Goal: Transaction & Acquisition: Purchase product/service

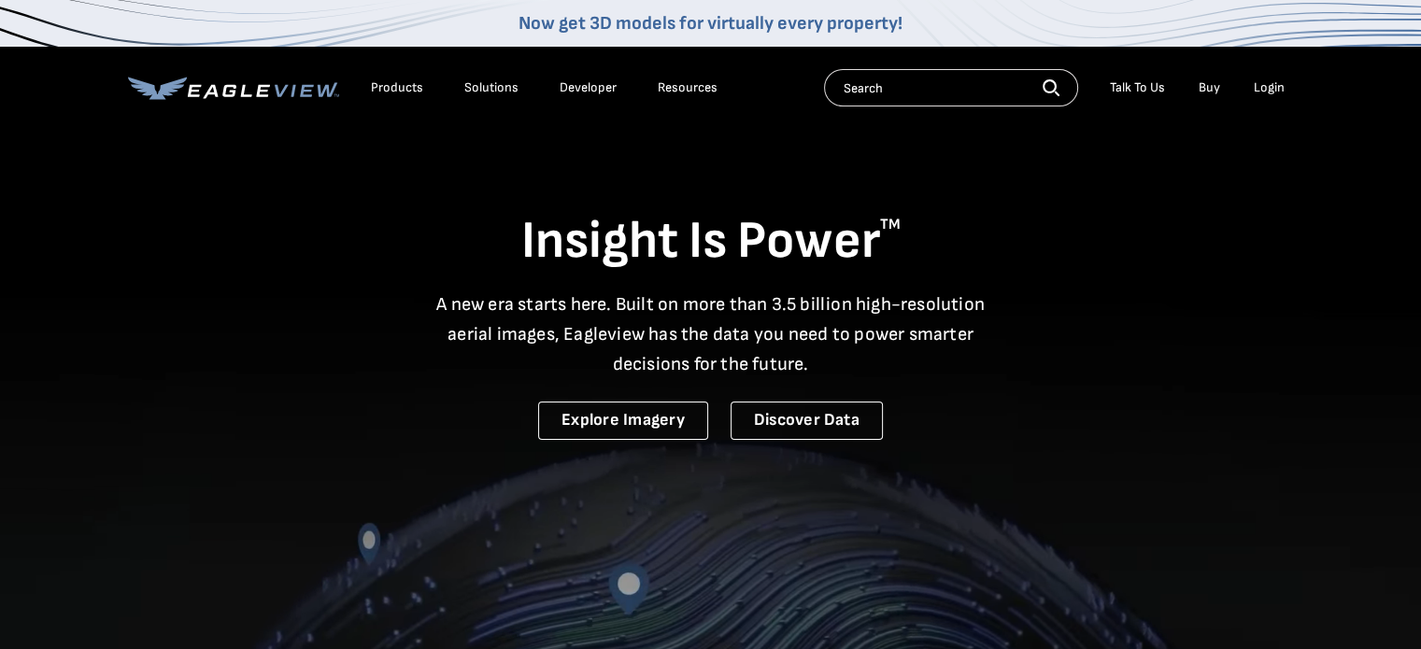
click at [1250, 89] on li "Login" at bounding box center [1270, 88] width 50 height 28
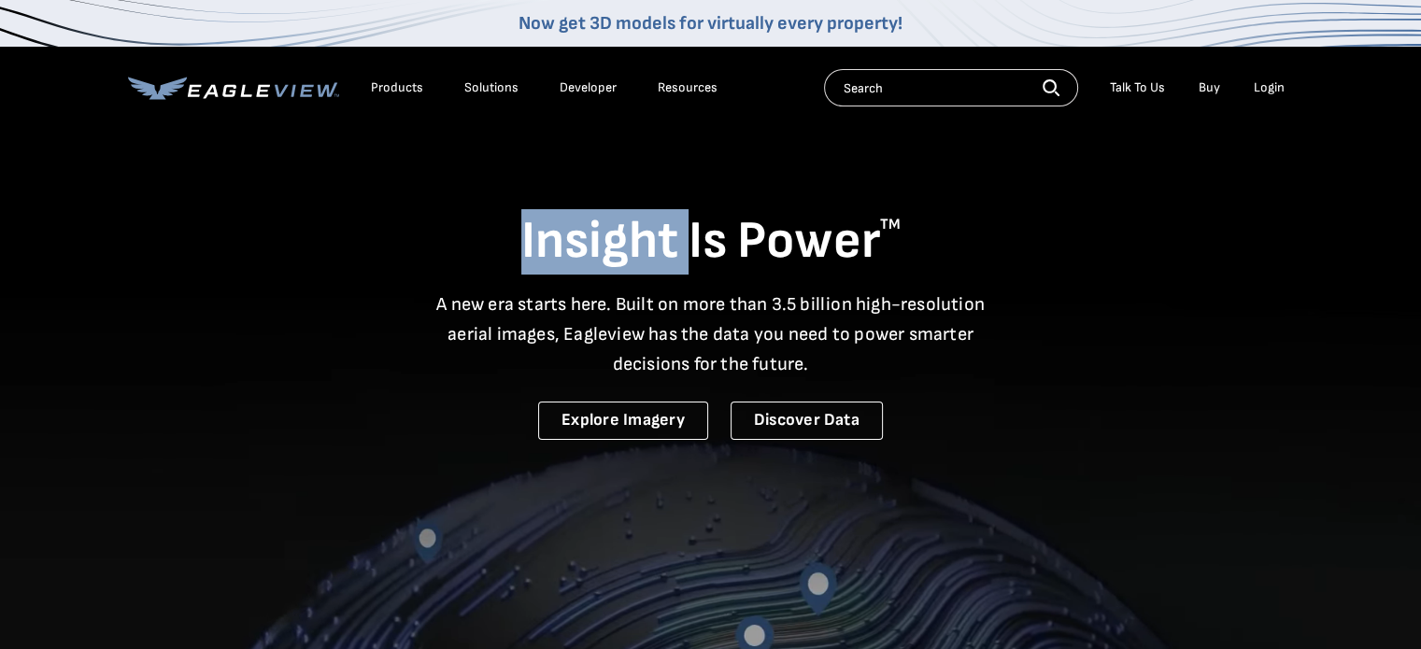
click at [1250, 89] on li "Login" at bounding box center [1270, 88] width 50 height 28
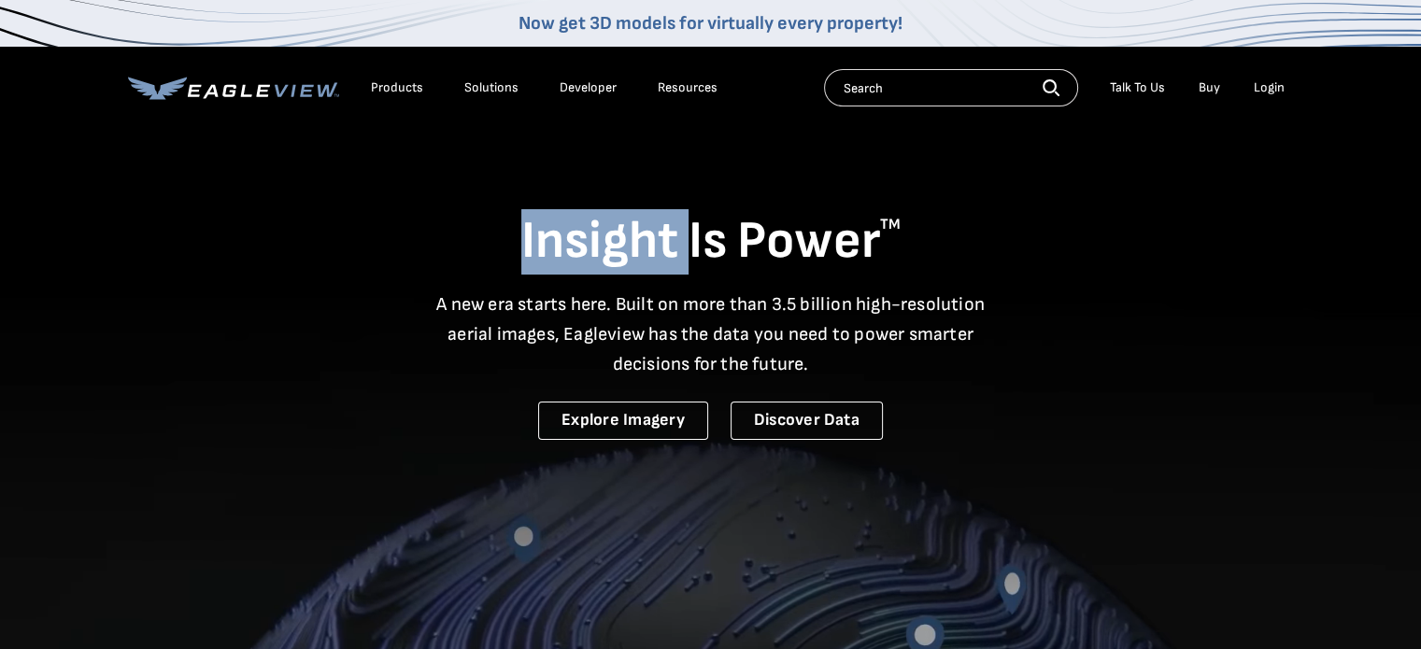
click at [1269, 85] on div "Login" at bounding box center [1269, 87] width 31 height 17
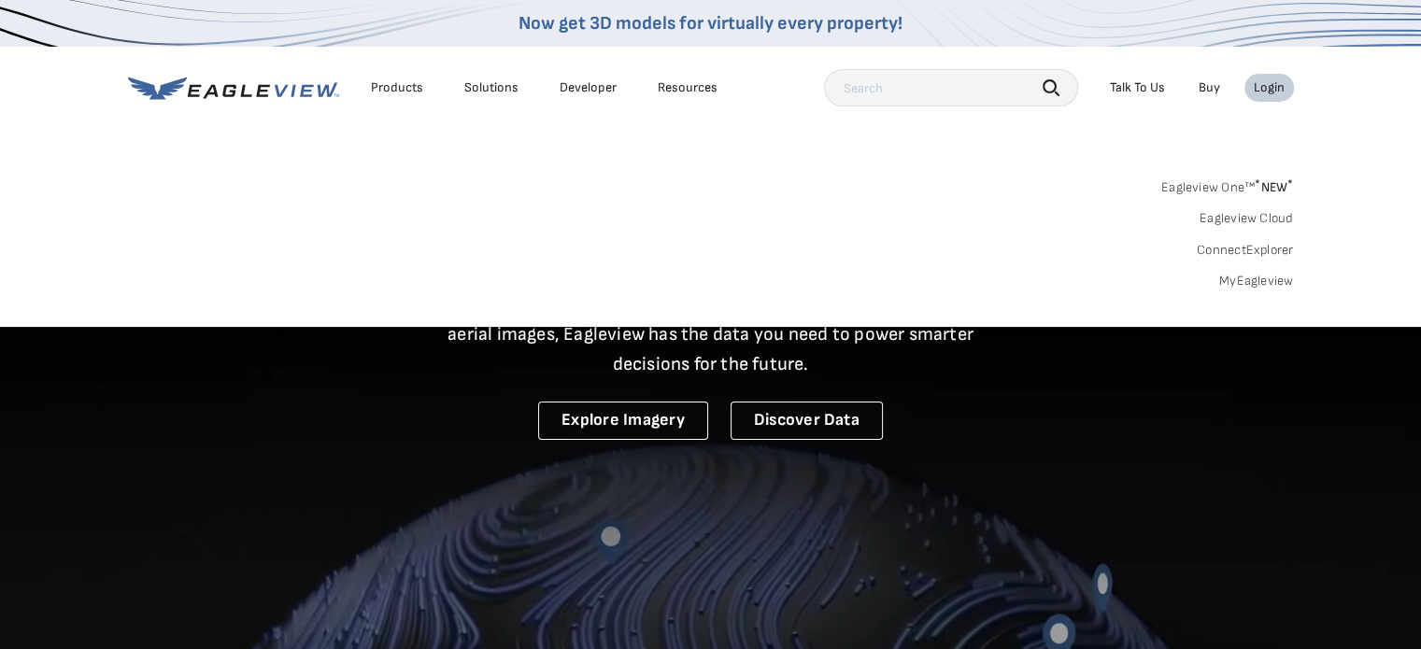
click at [1269, 85] on div "Login" at bounding box center [1269, 87] width 31 height 17
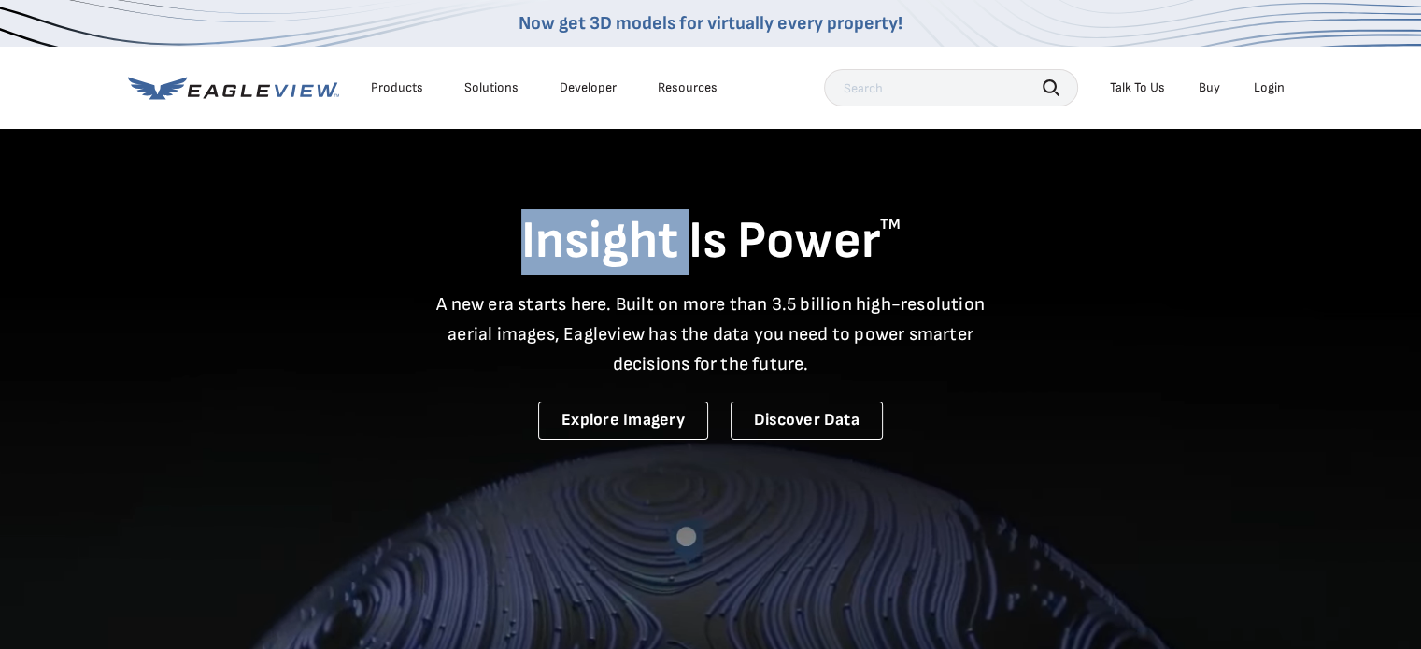
click at [1270, 89] on div "Login" at bounding box center [1269, 87] width 31 height 17
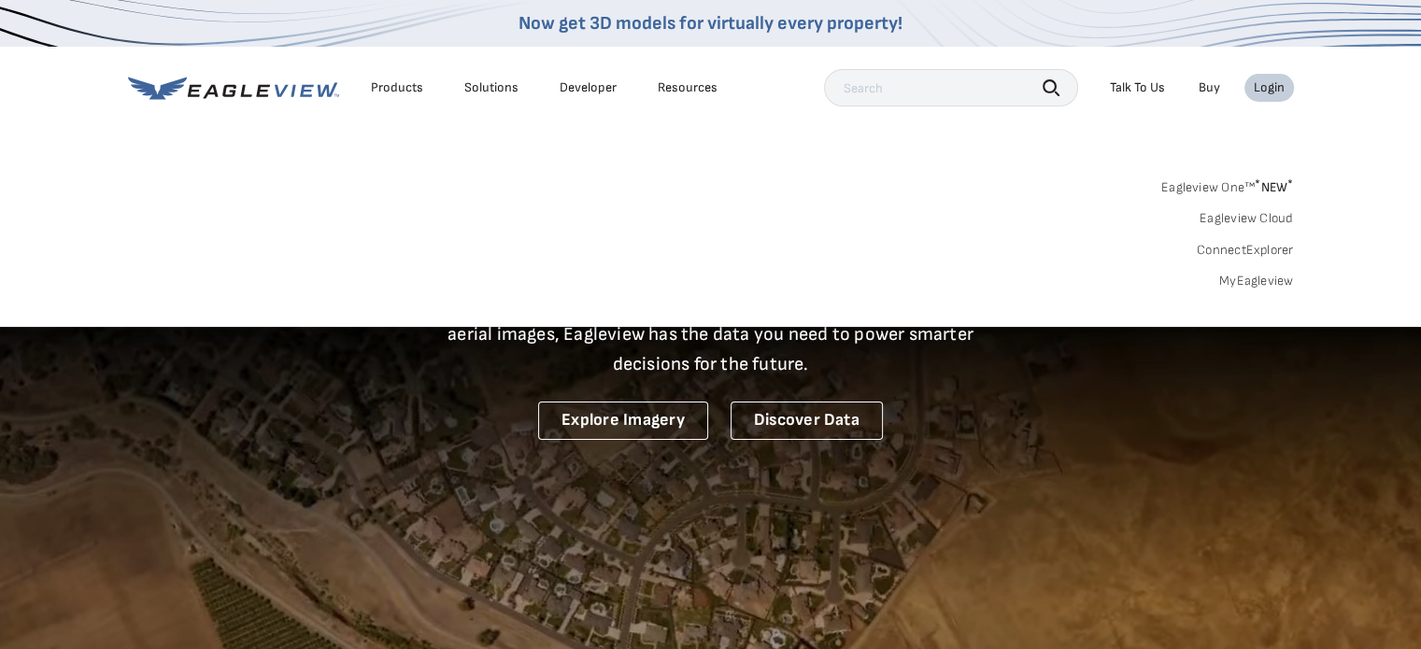
click at [1236, 273] on link "MyEagleview" at bounding box center [1256, 281] width 75 height 17
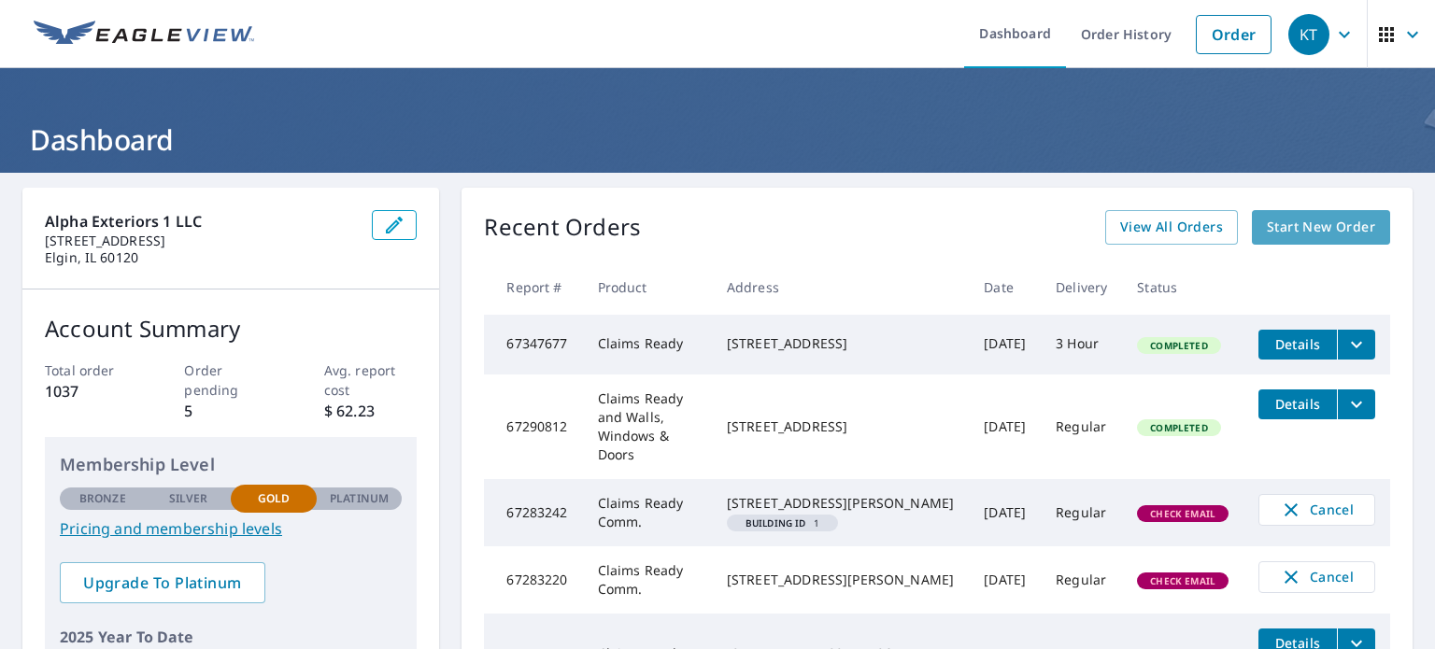
click at [1312, 226] on span "Start New Order" at bounding box center [1321, 227] width 108 height 23
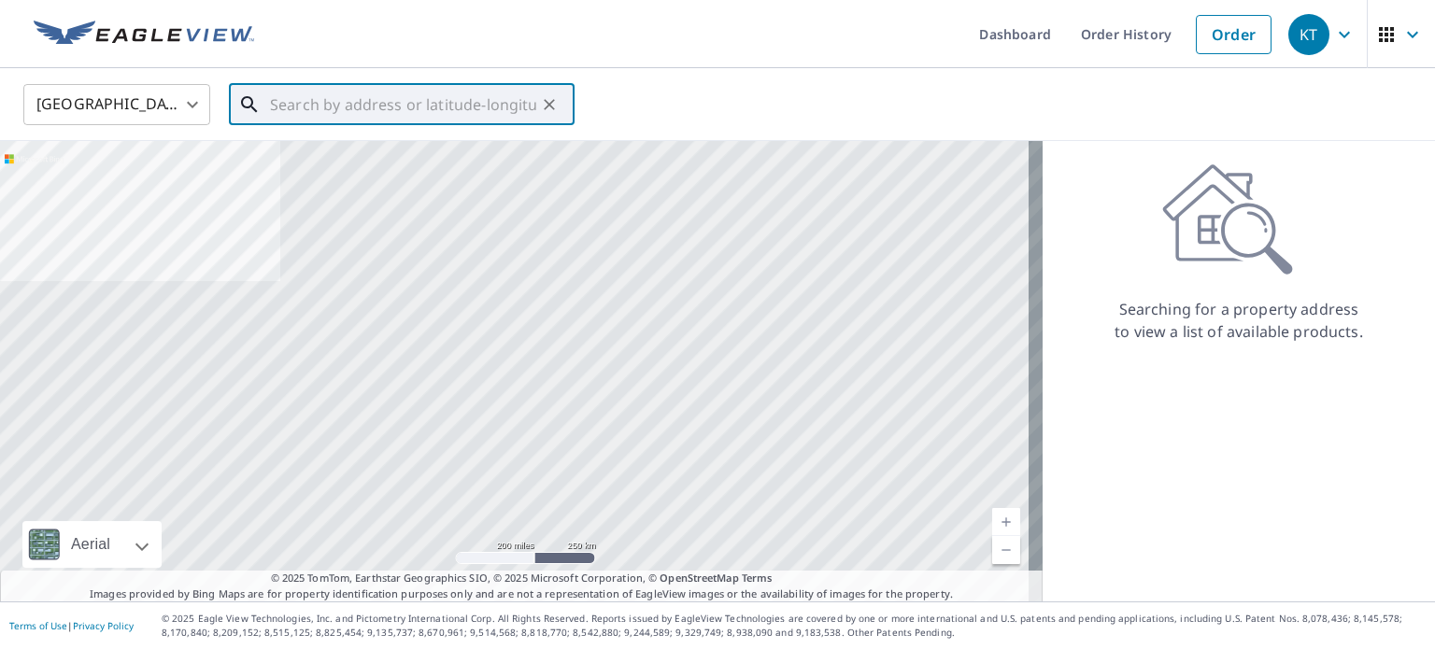
click at [370, 107] on input "text" at bounding box center [403, 104] width 266 height 52
click at [277, 109] on input "text" at bounding box center [403, 104] width 266 height 52
paste input "206 Seabury Rd."
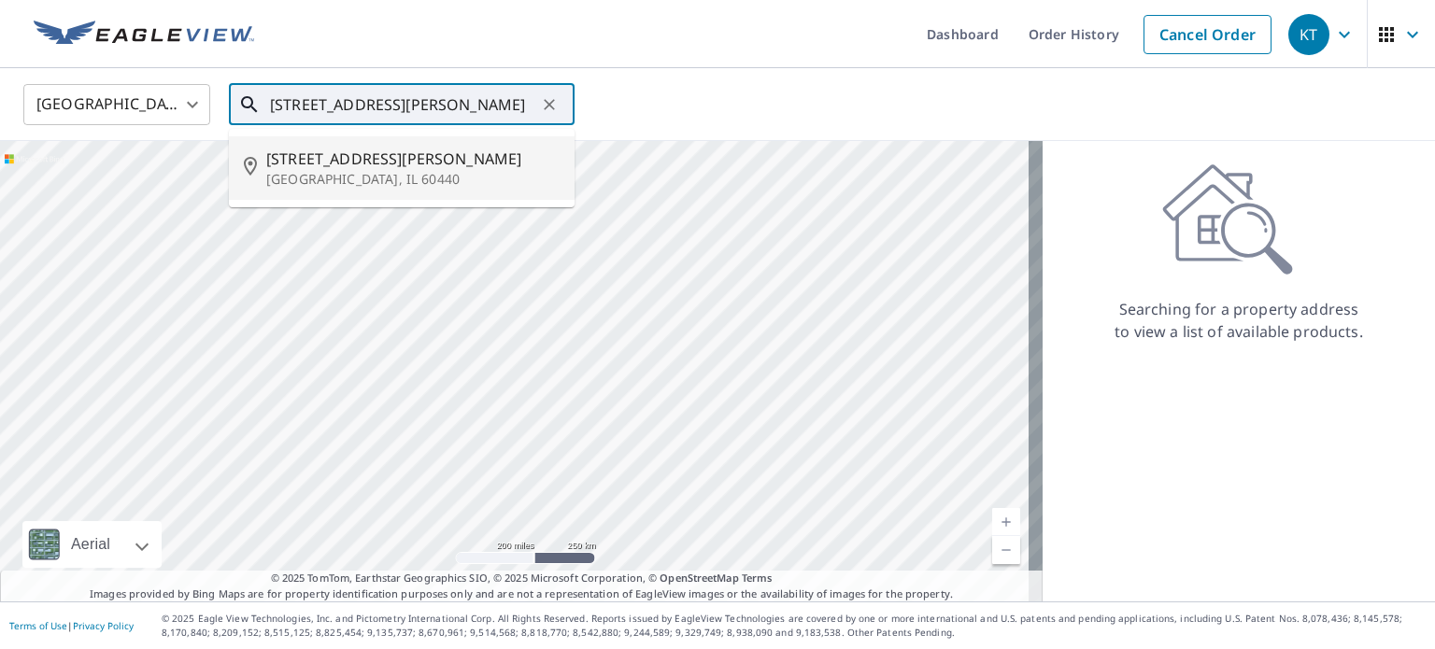
click at [427, 170] on p "Bolingbrook, IL 60440" at bounding box center [412, 179] width 293 height 19
type input "206 Seabury Rd Bolingbrook, IL 60440"
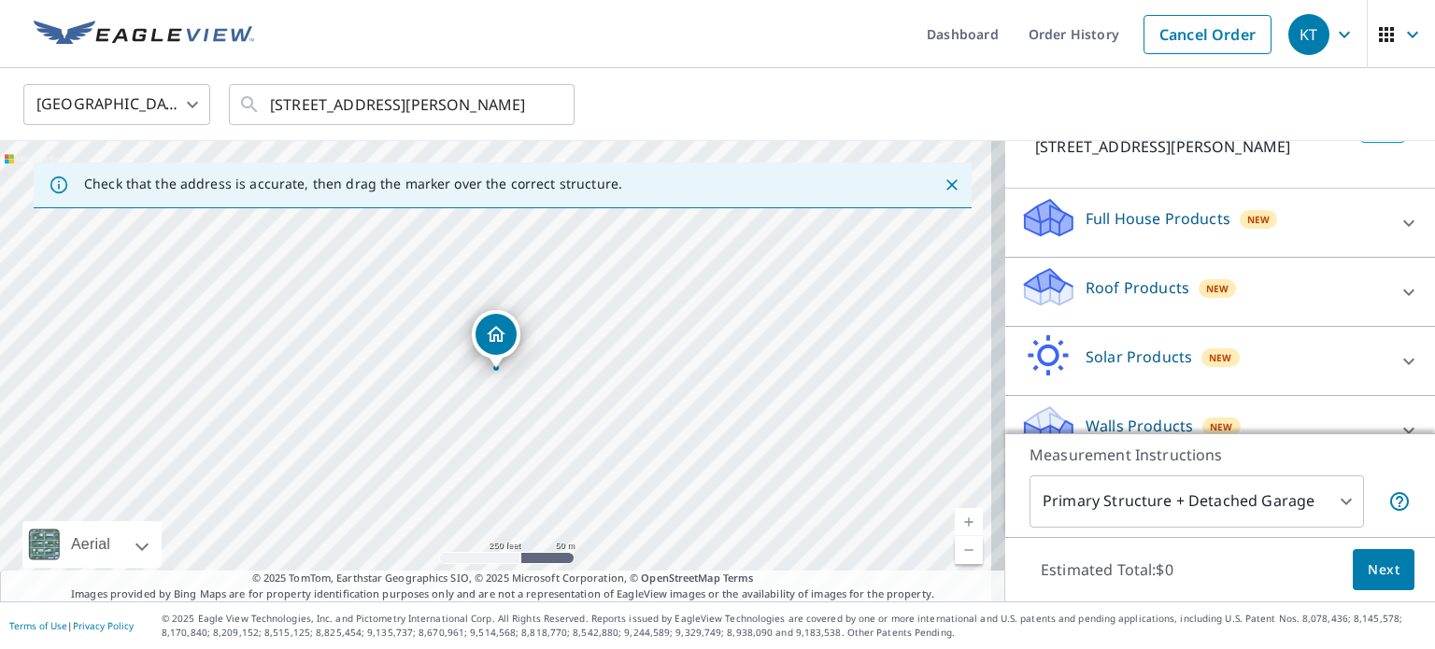
scroll to position [176, 0]
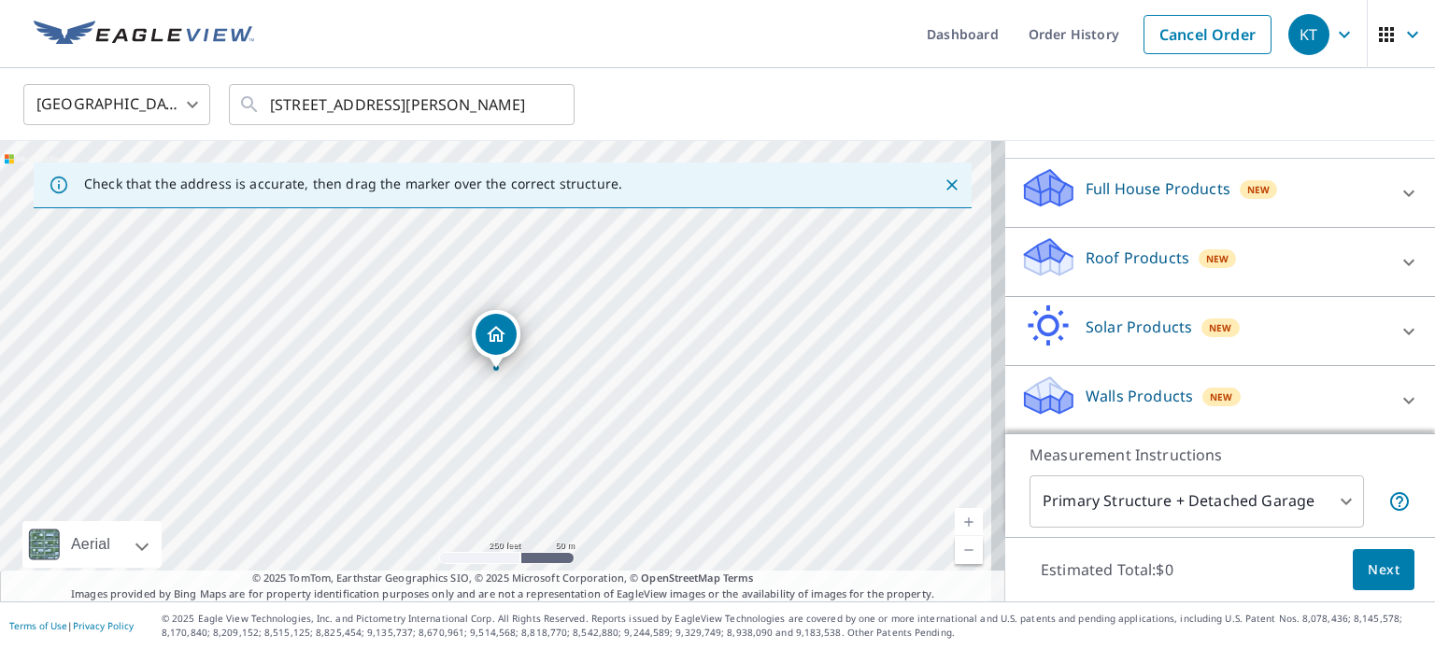
click at [1151, 248] on p "Roof Products" at bounding box center [1138, 258] width 104 height 22
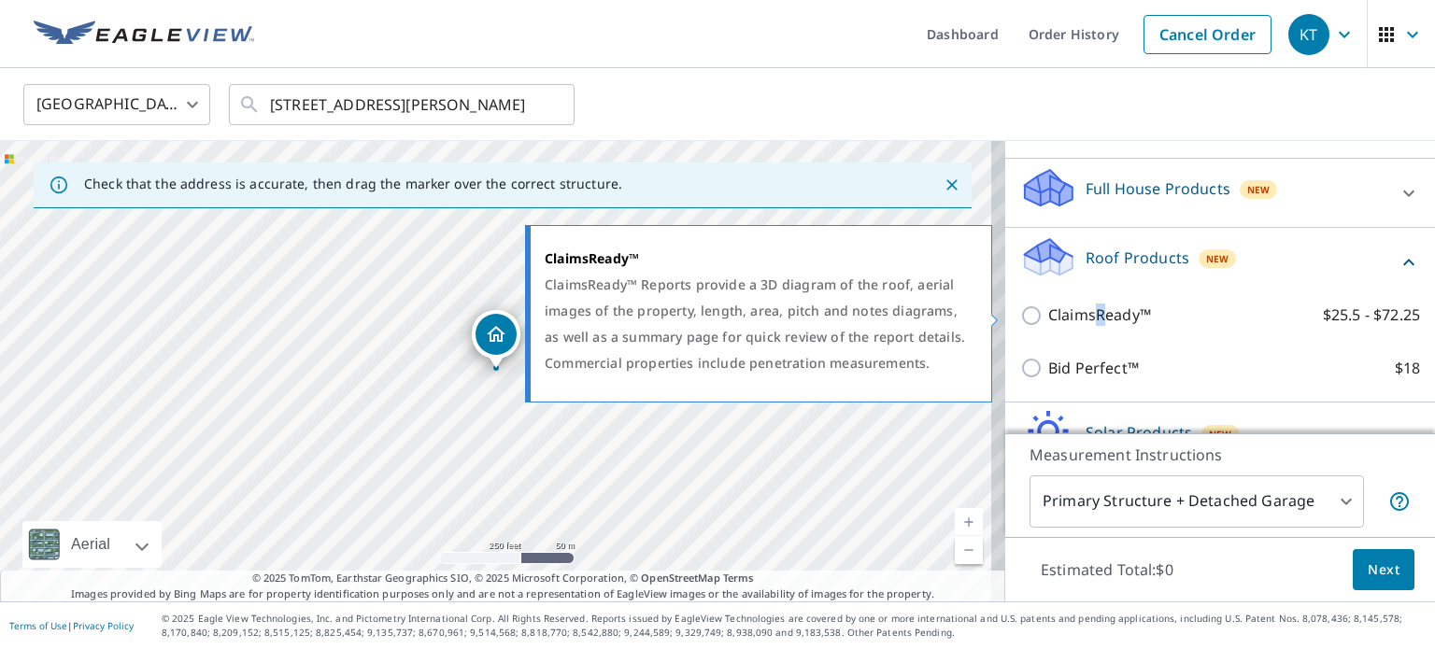
click at [1086, 319] on p "ClaimsReady™" at bounding box center [1099, 315] width 103 height 23
click at [1020, 306] on input "ClaimsReady™ $25.5 - $72.25" at bounding box center [1034, 316] width 28 height 22
checkbox input "true"
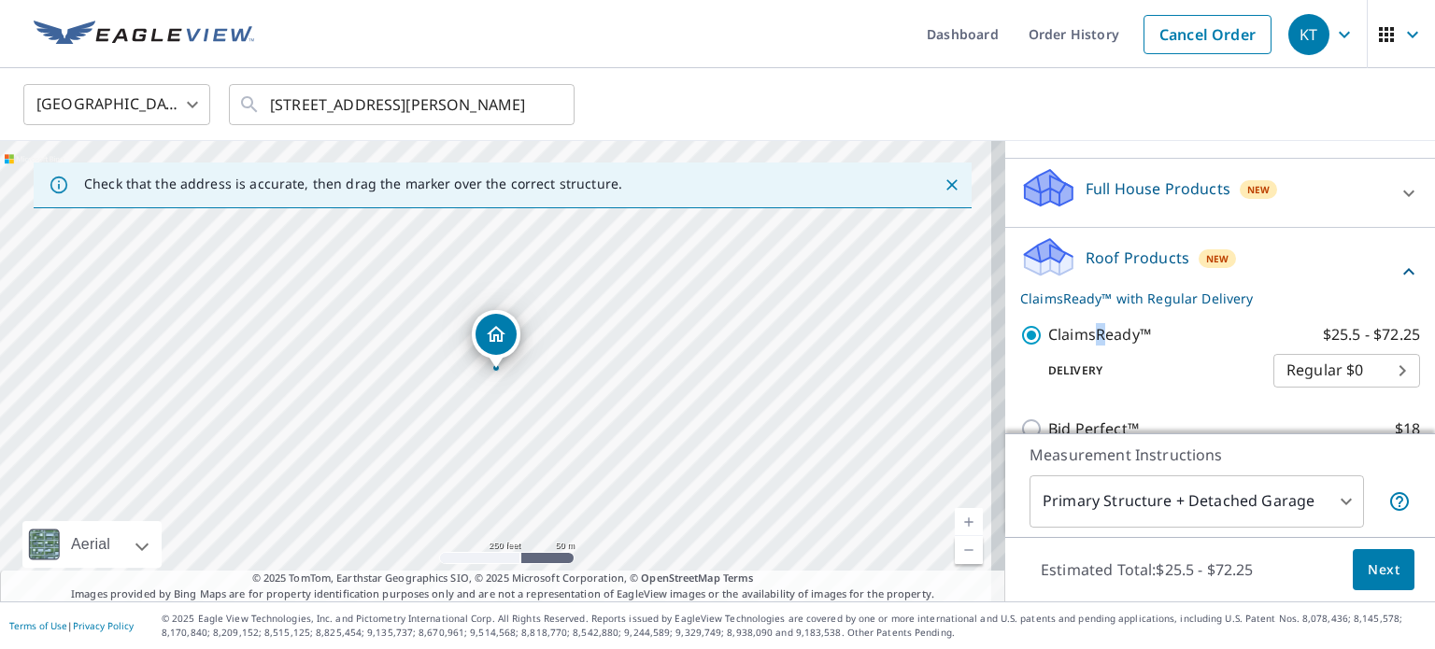
click at [1327, 377] on body "KT KT Dashboard Order History Cancel Order KT United States US ​ 206 Seabury Rd…" at bounding box center [717, 324] width 1435 height 649
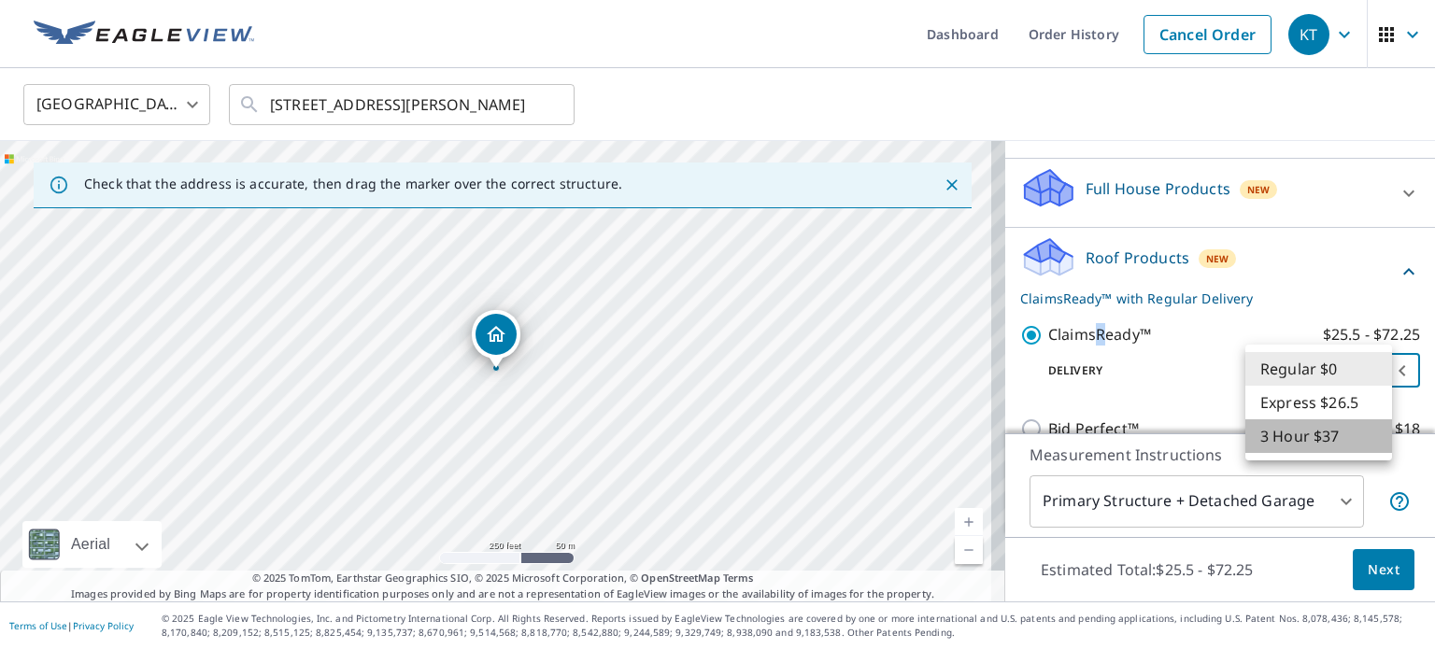
click at [1340, 425] on li "3 Hour $37" at bounding box center [1319, 437] width 147 height 34
type input "7"
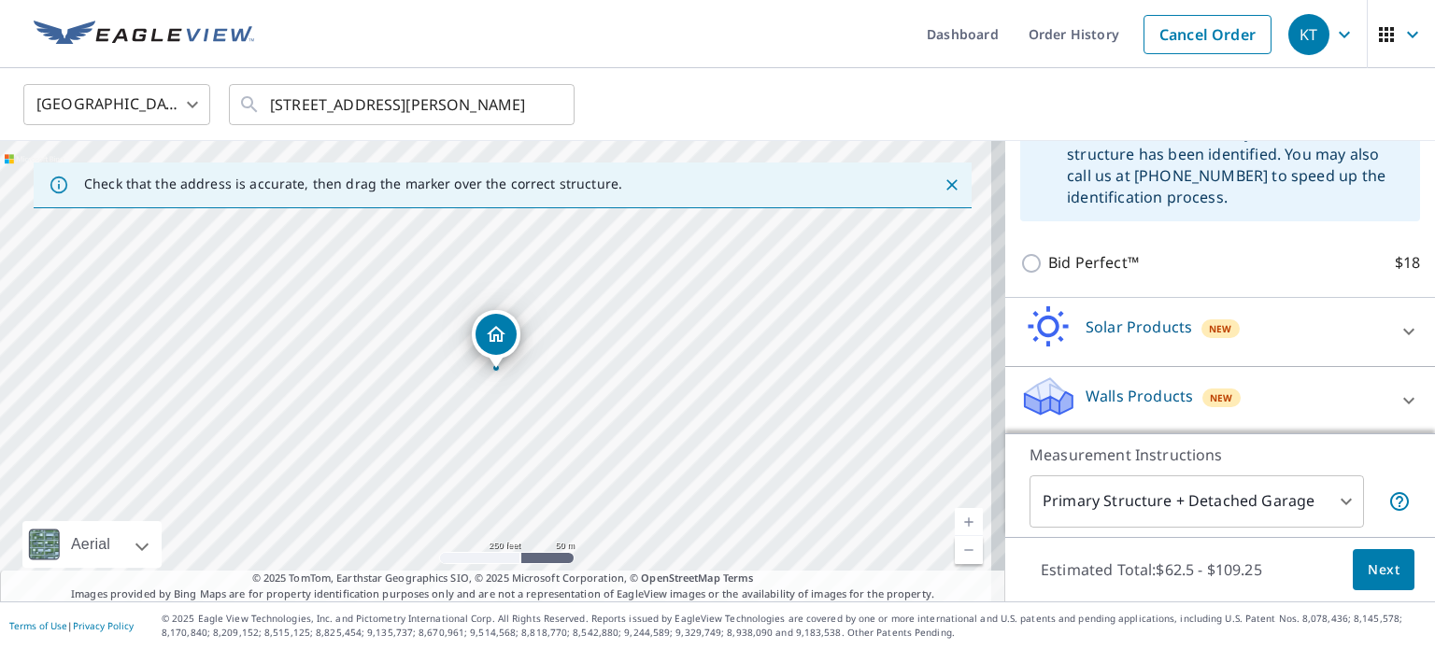
scroll to position [505, 0]
click at [1374, 562] on span "Next" at bounding box center [1384, 570] width 32 height 23
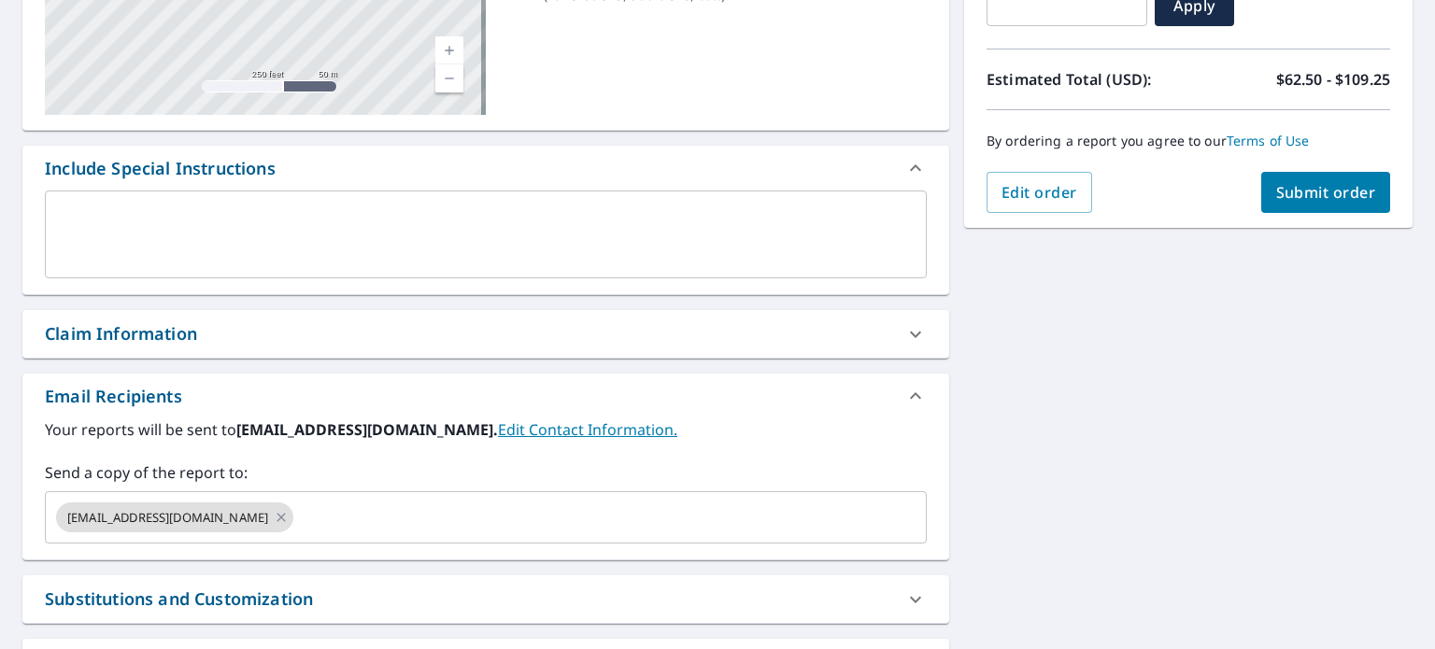
scroll to position [374, 0]
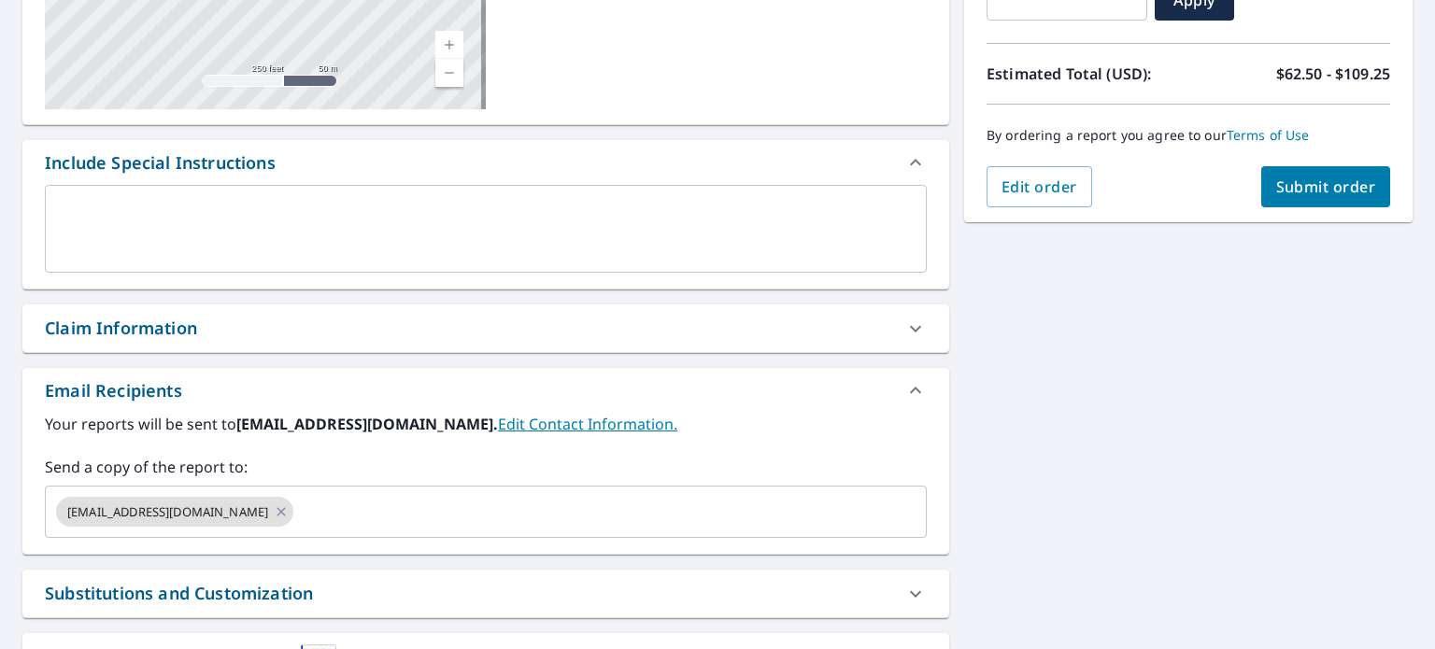
click at [1306, 173] on button "Submit order" at bounding box center [1326, 186] width 130 height 41
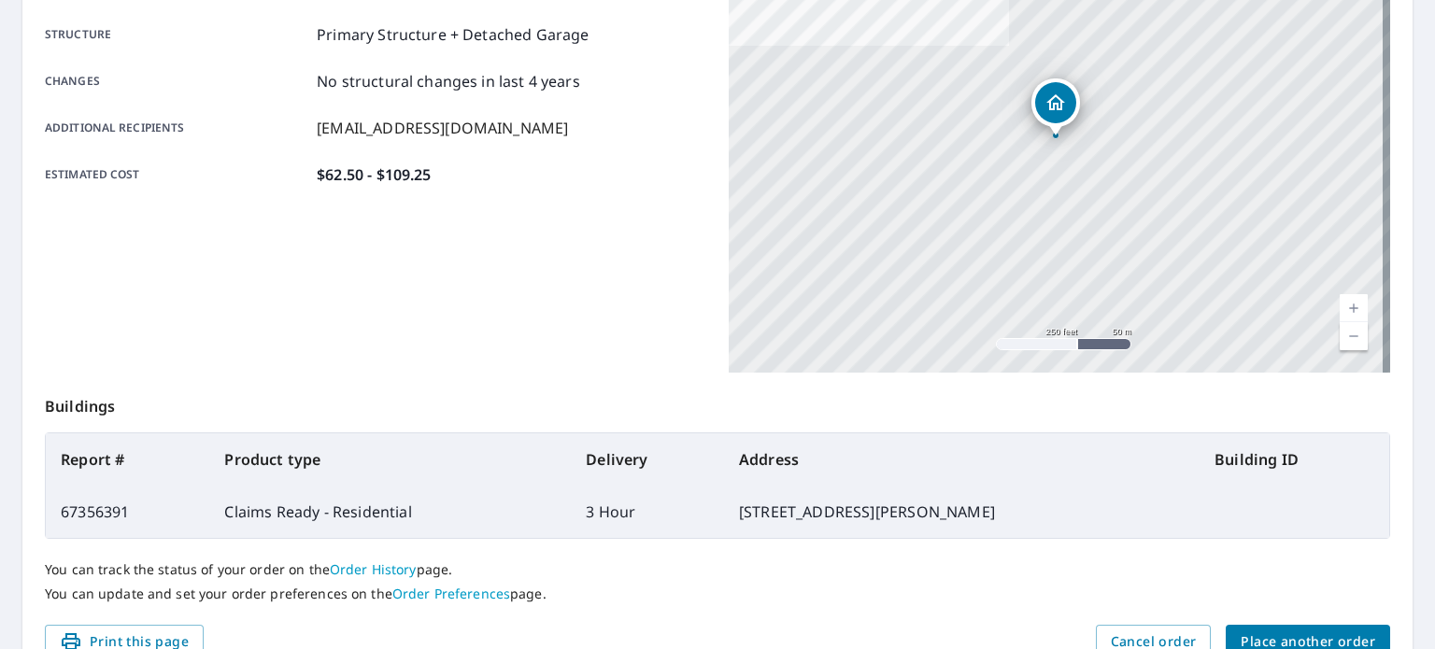
scroll to position [449, 0]
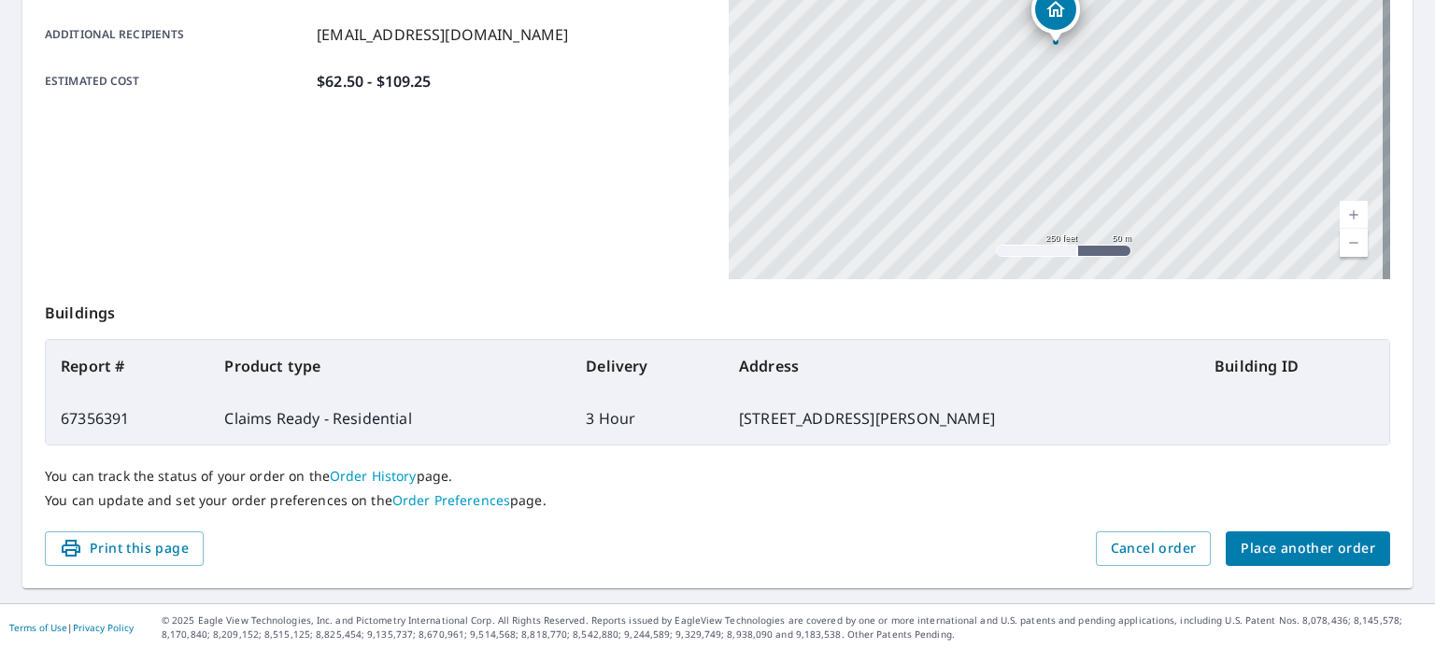
click at [1280, 529] on div "You can track the status of your order on the Order History page. You can updat…" at bounding box center [718, 489] width 1346 height 86
click at [1252, 556] on span "Place another order" at bounding box center [1308, 548] width 135 height 23
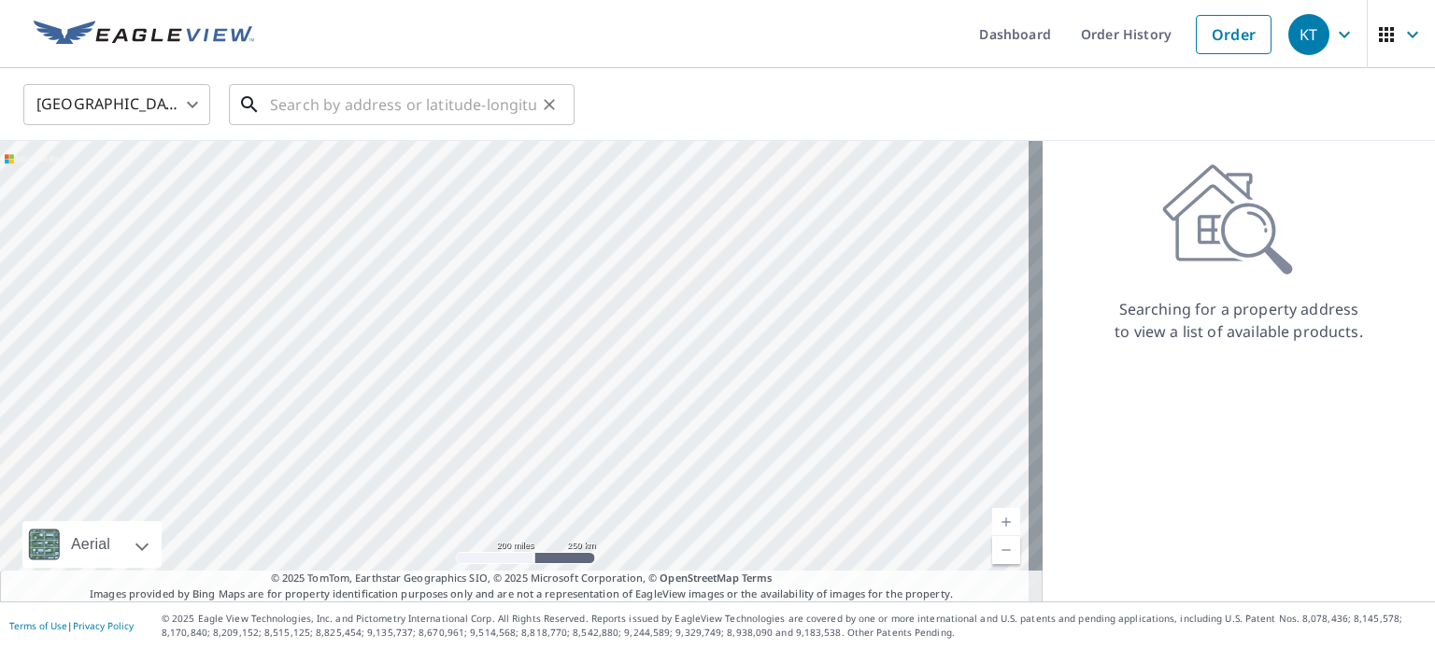
click at [524, 105] on input "text" at bounding box center [403, 104] width 266 height 52
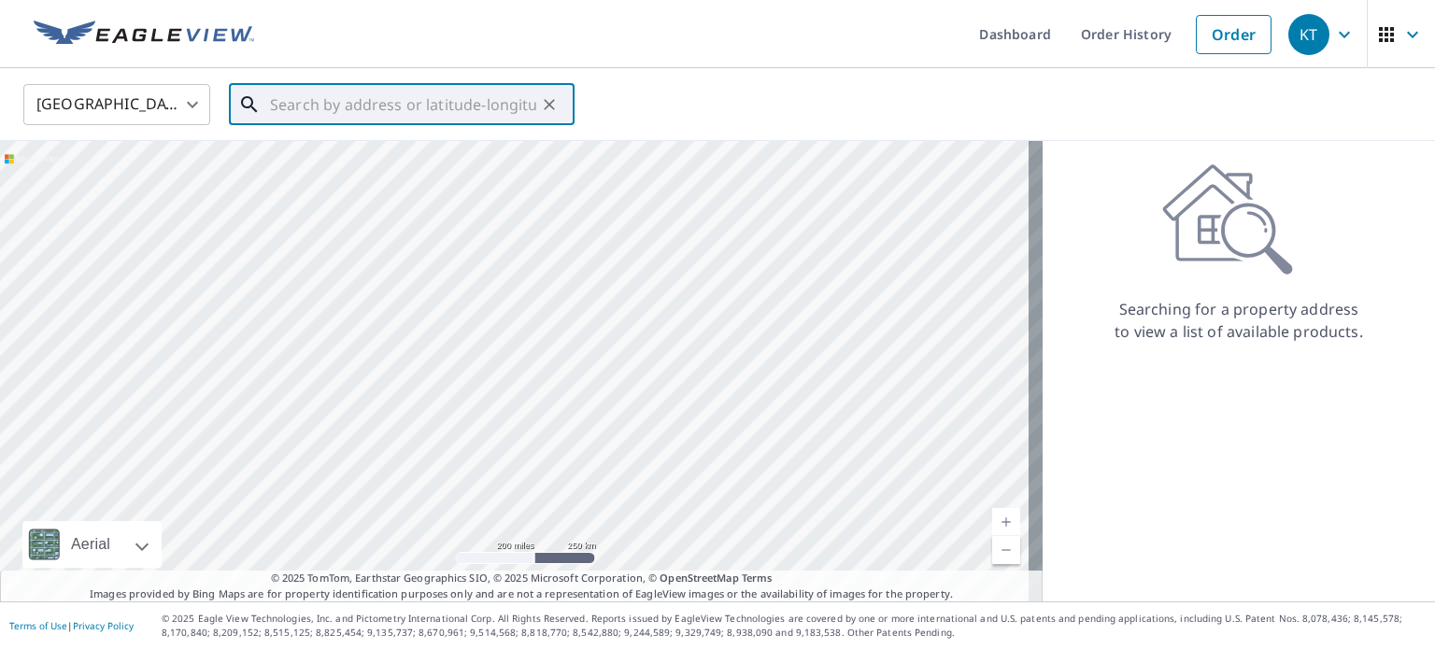
paste input "1089 home place"
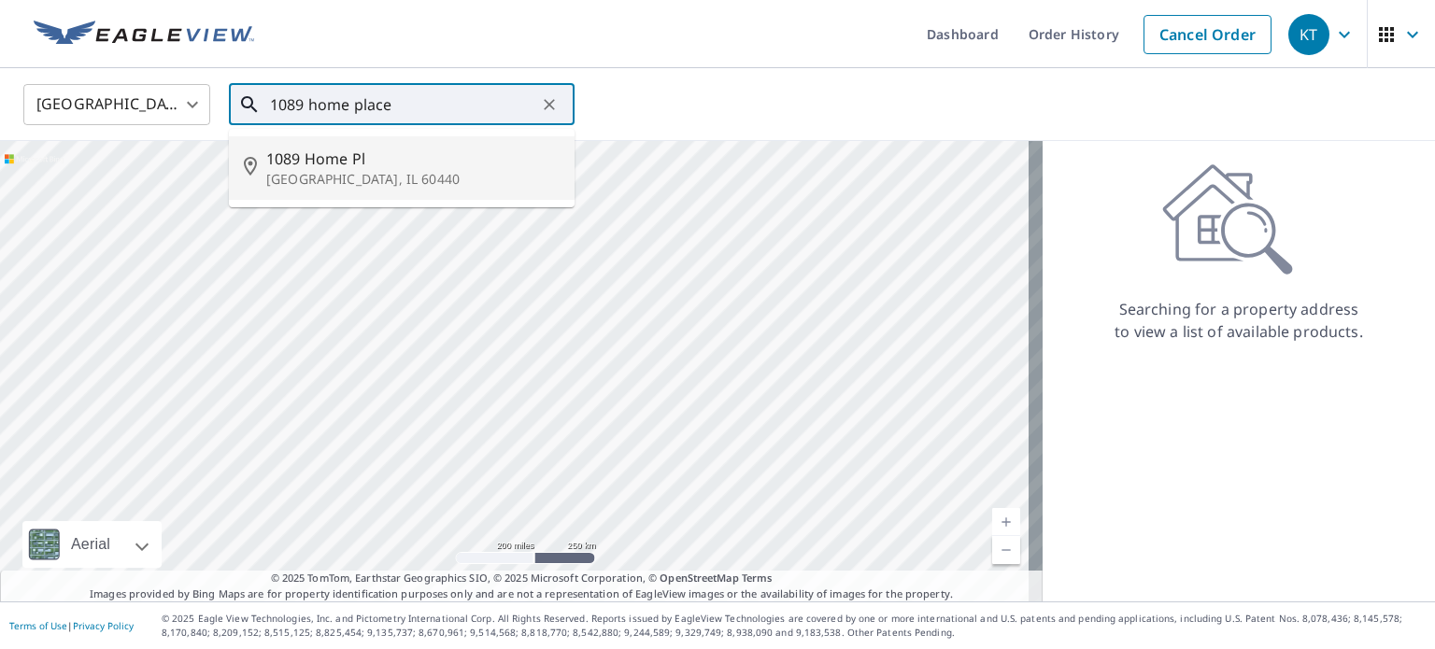
click at [385, 156] on span "1089 Home Pl" at bounding box center [412, 159] width 293 height 22
type input "1089 Home Pl Bolingbrook, IL 60440"
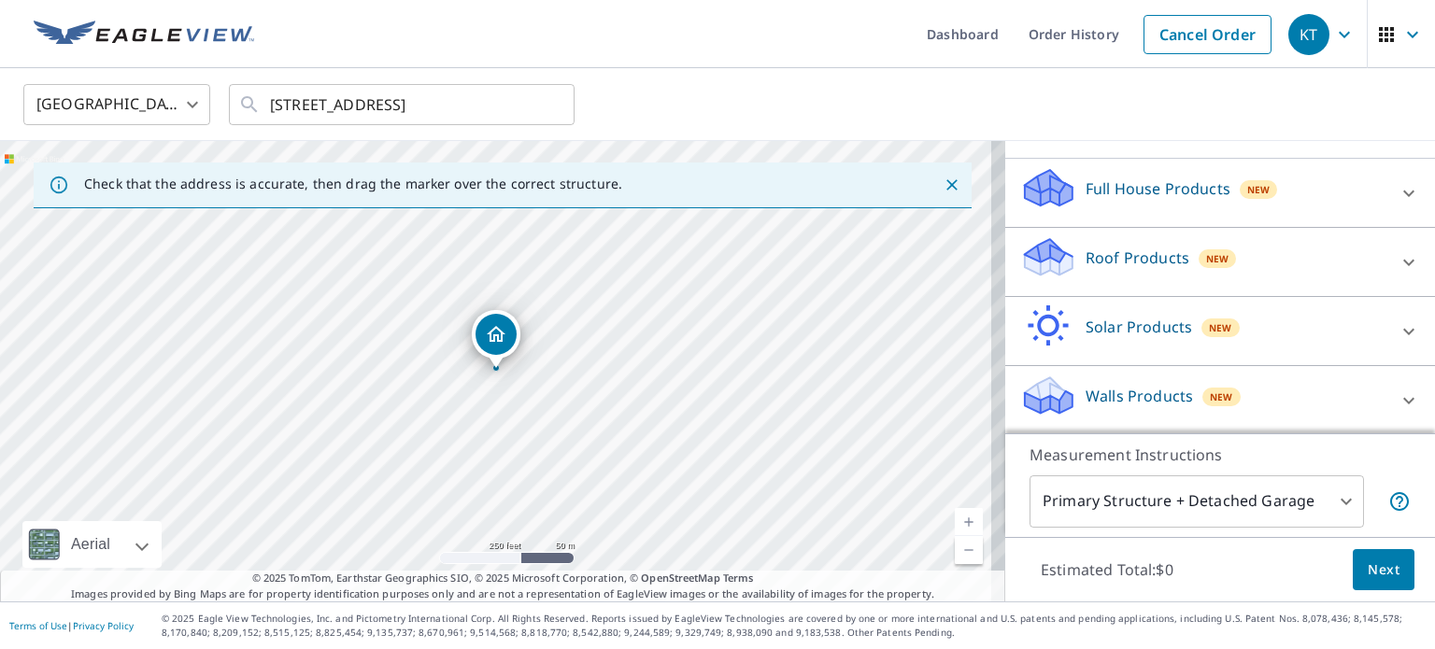
scroll to position [176, 0]
click at [1137, 192] on p "Full House Products" at bounding box center [1158, 189] width 145 height 22
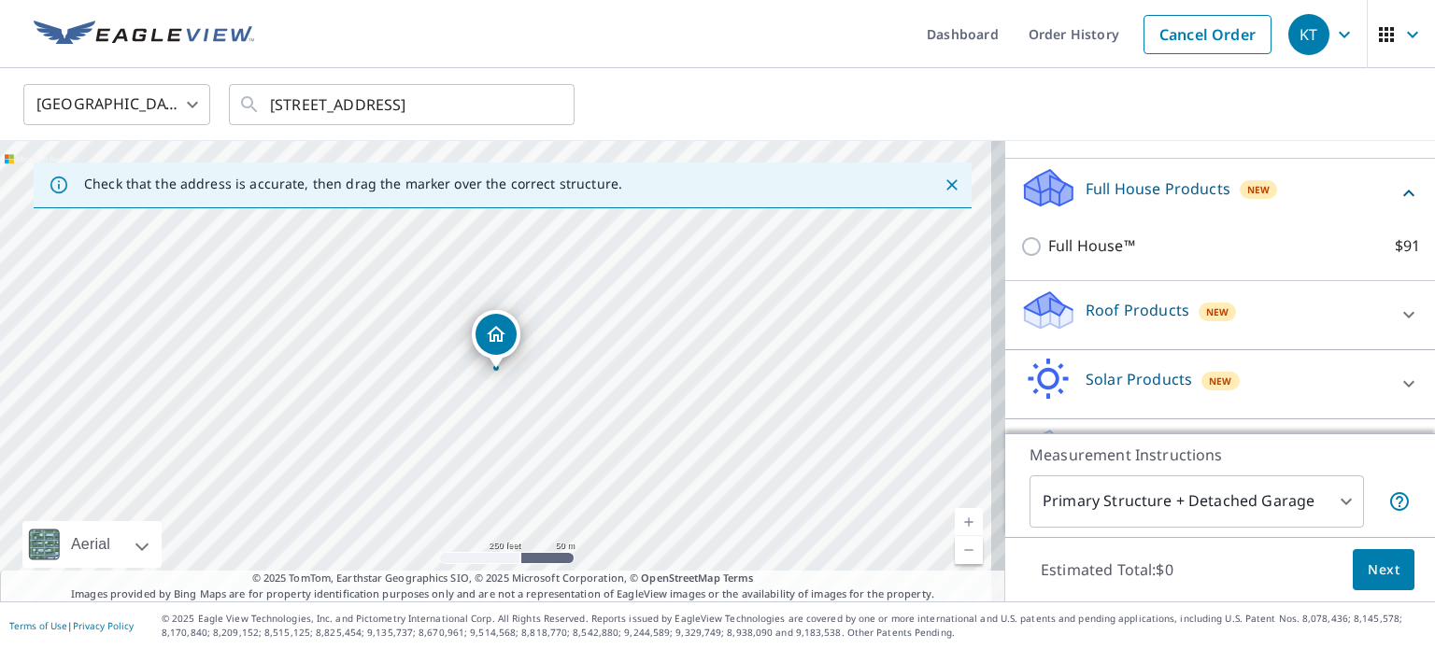
click at [1139, 197] on p "Full House Products" at bounding box center [1158, 189] width 145 height 22
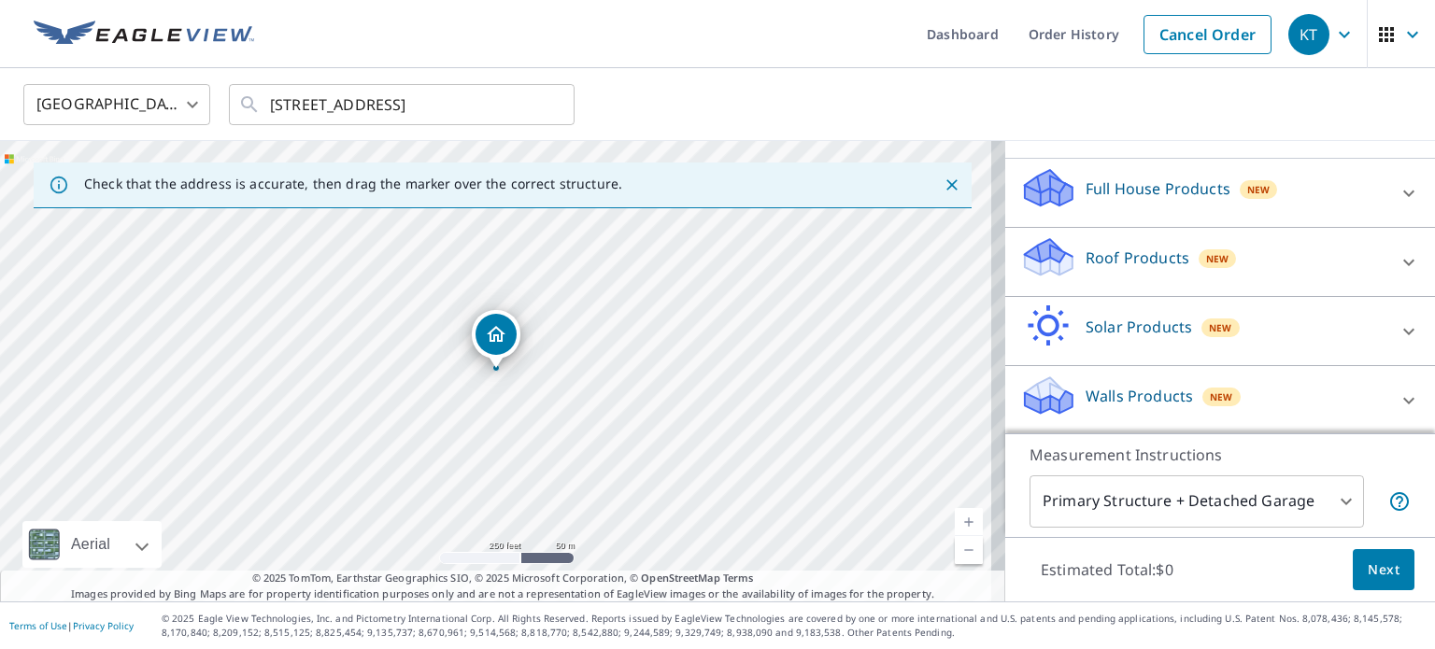
click at [1142, 253] on p "Roof Products" at bounding box center [1138, 258] width 104 height 22
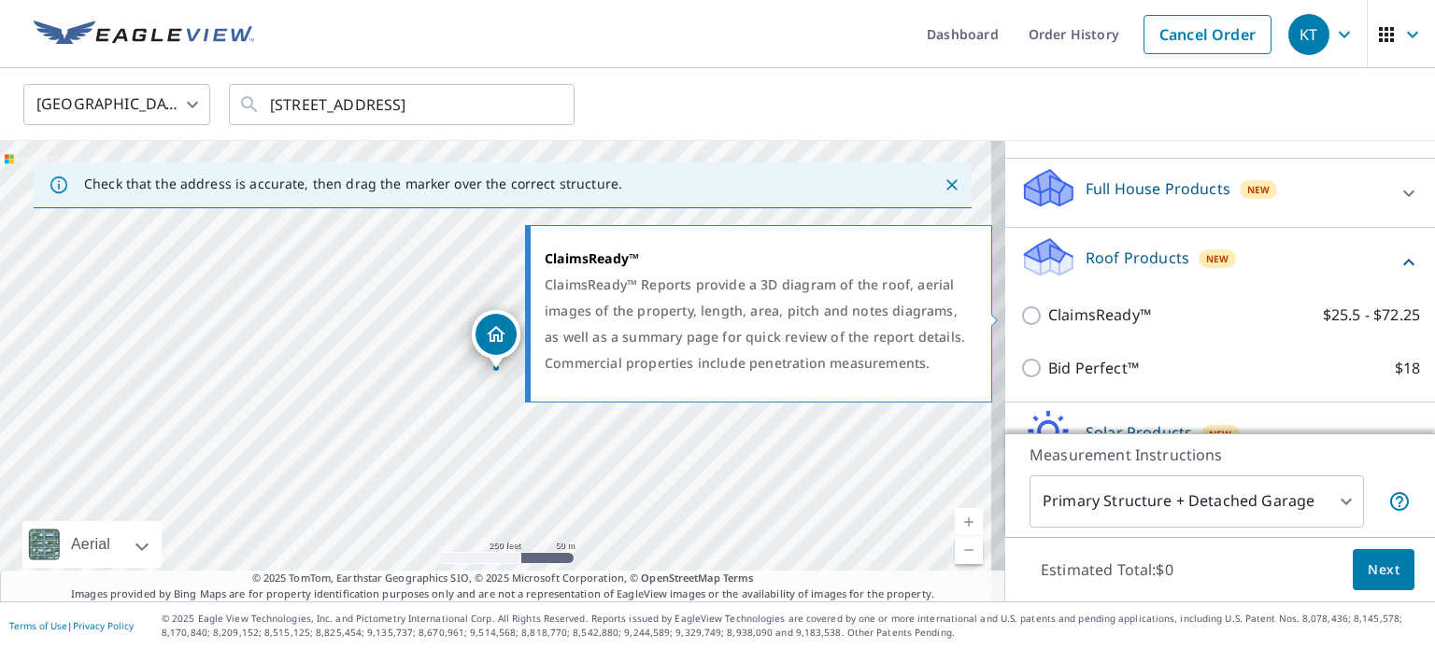
click at [1144, 313] on label "ClaimsReady™ $25.5 - $72.25" at bounding box center [1234, 315] width 372 height 23
click at [1048, 313] on input "ClaimsReady™ $25.5 - $72.25" at bounding box center [1034, 316] width 28 height 22
checkbox input "true"
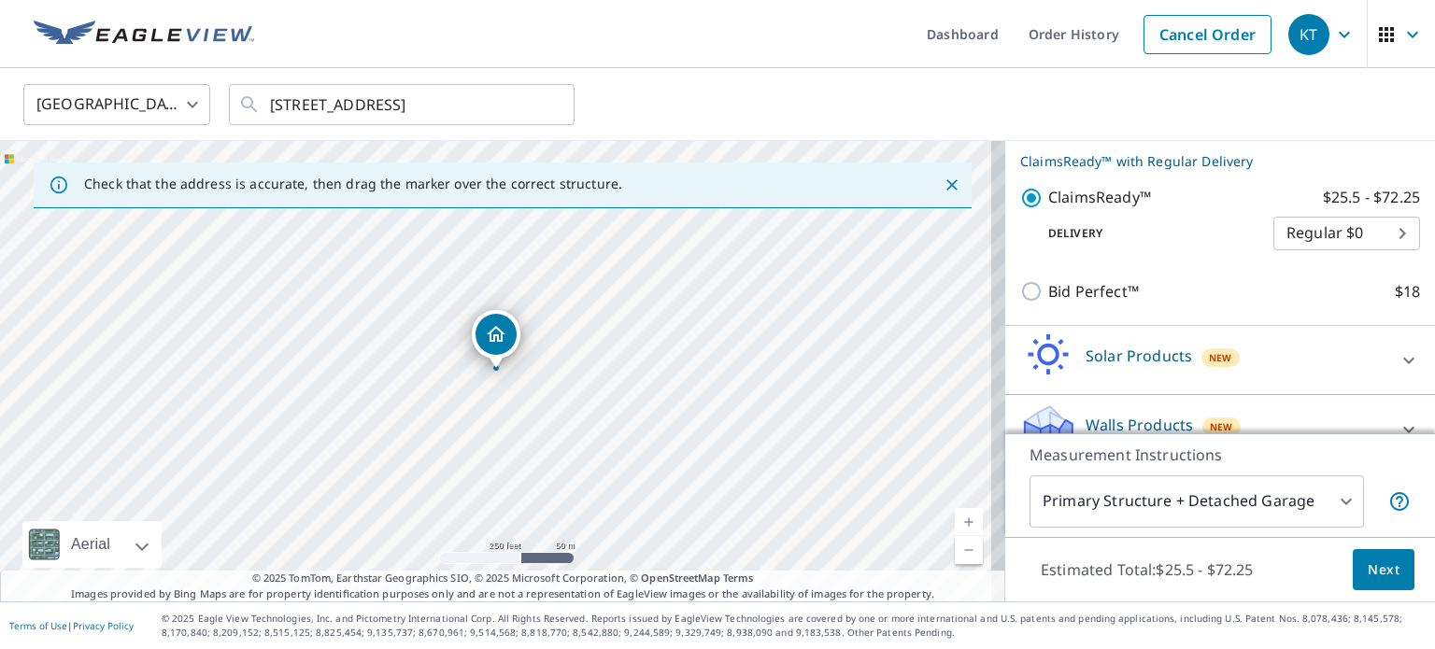
scroll to position [342, 0]
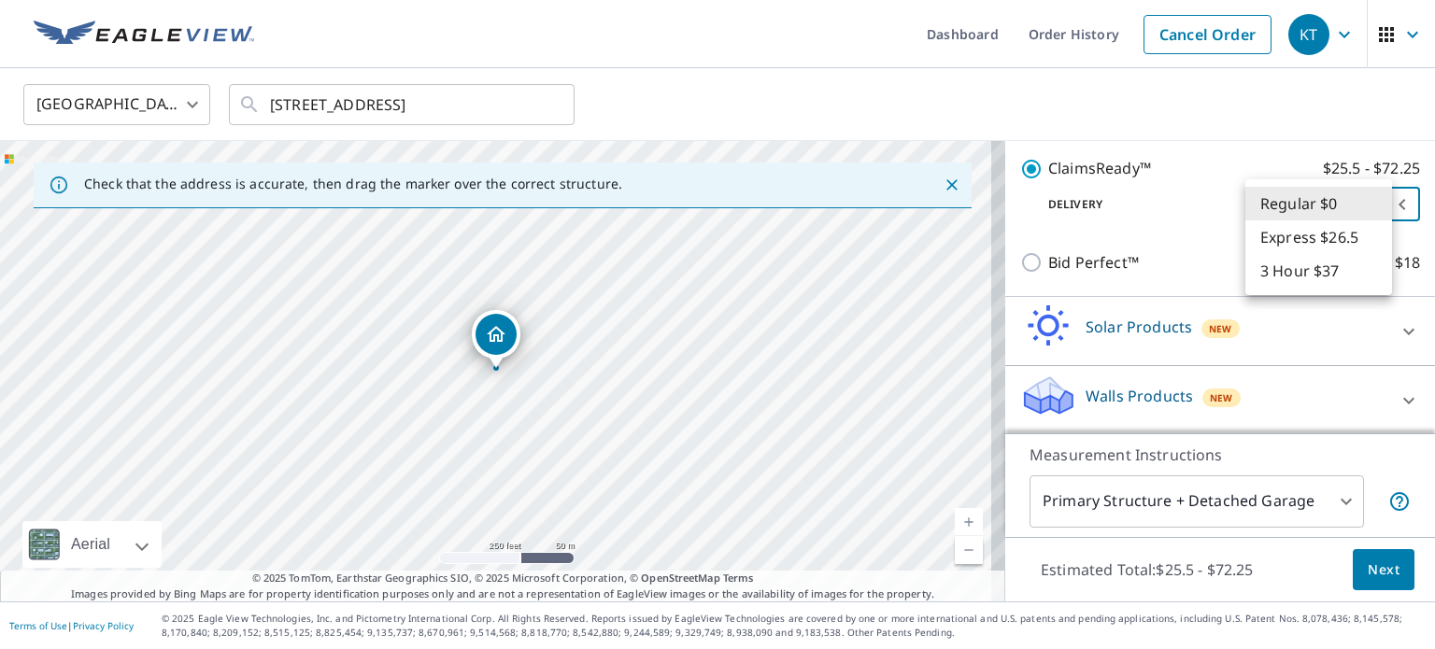
click at [1289, 206] on body "KT KT Dashboard Order History Cancel Order KT United States US ​ 1089 Home Pl B…" at bounding box center [717, 324] width 1435 height 649
click at [1286, 264] on li "3 Hour $37" at bounding box center [1319, 271] width 147 height 34
type input "7"
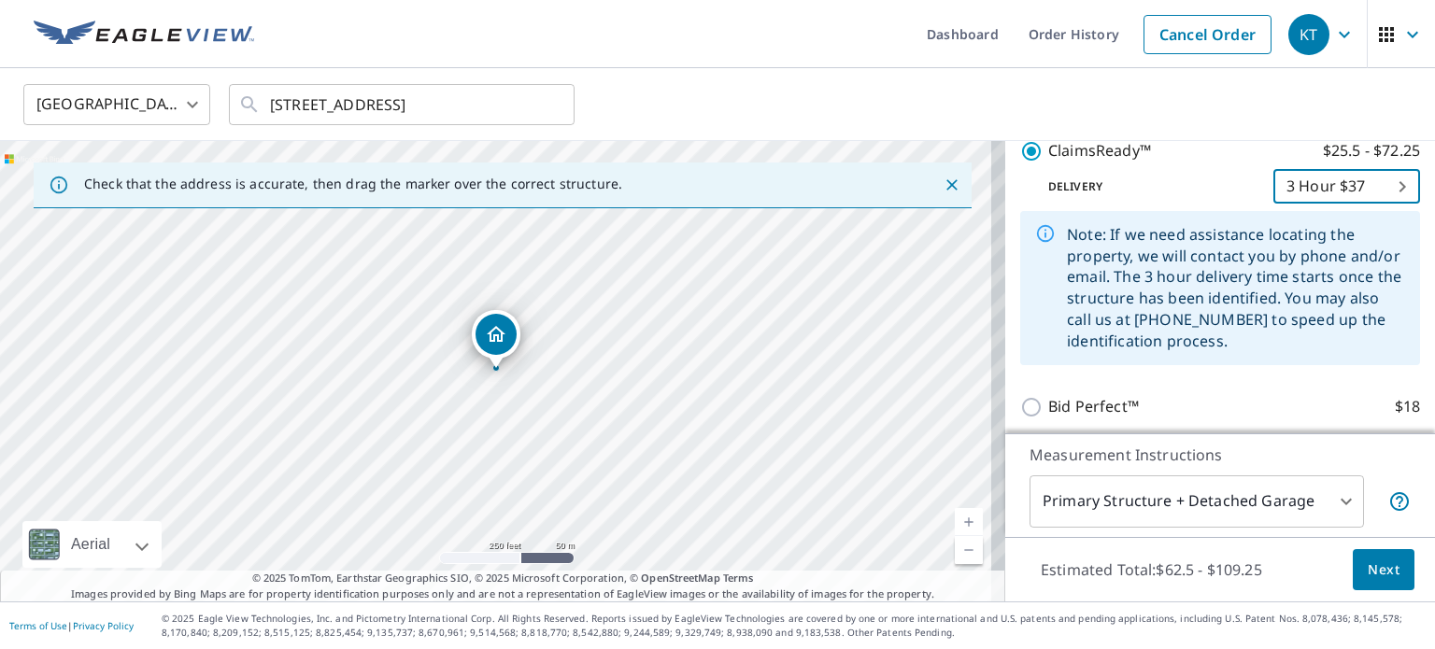
scroll to position [318, 0]
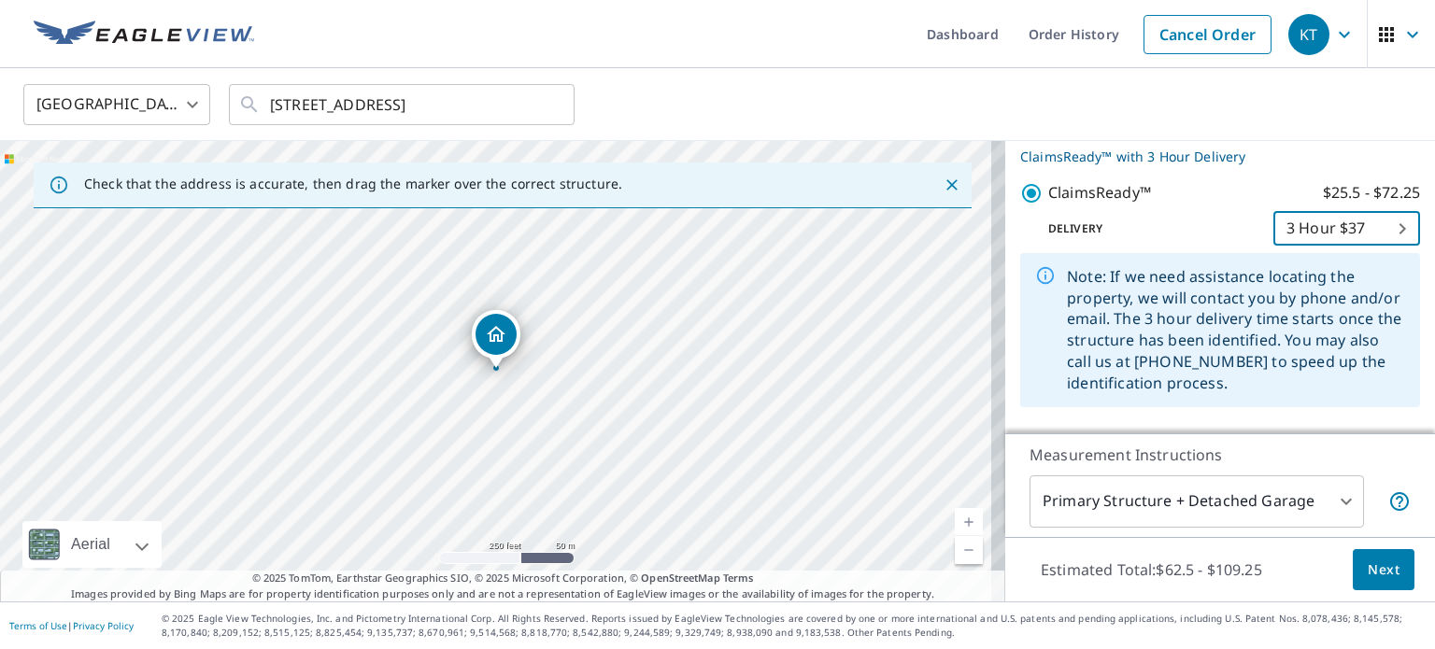
click at [1384, 577] on span "Next" at bounding box center [1384, 570] width 32 height 23
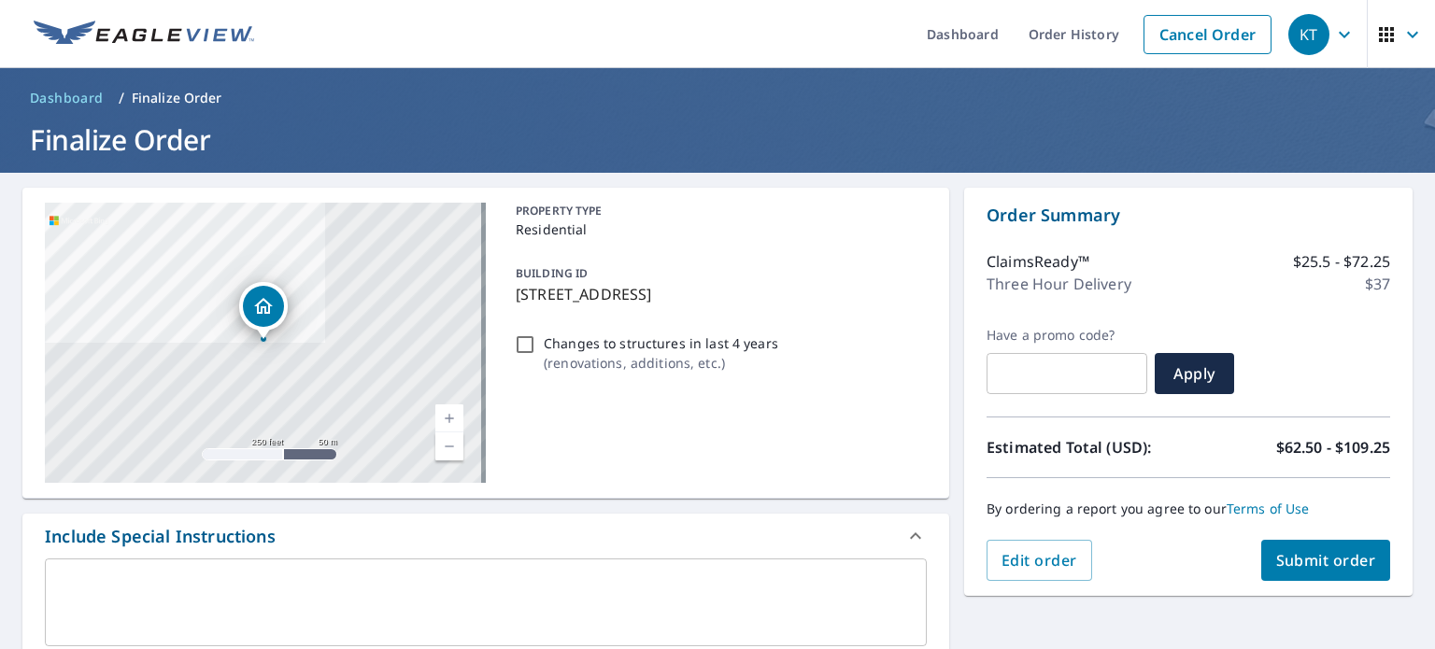
click at [1297, 566] on span "Submit order" at bounding box center [1326, 560] width 100 height 21
